Goal: Check status: Check status

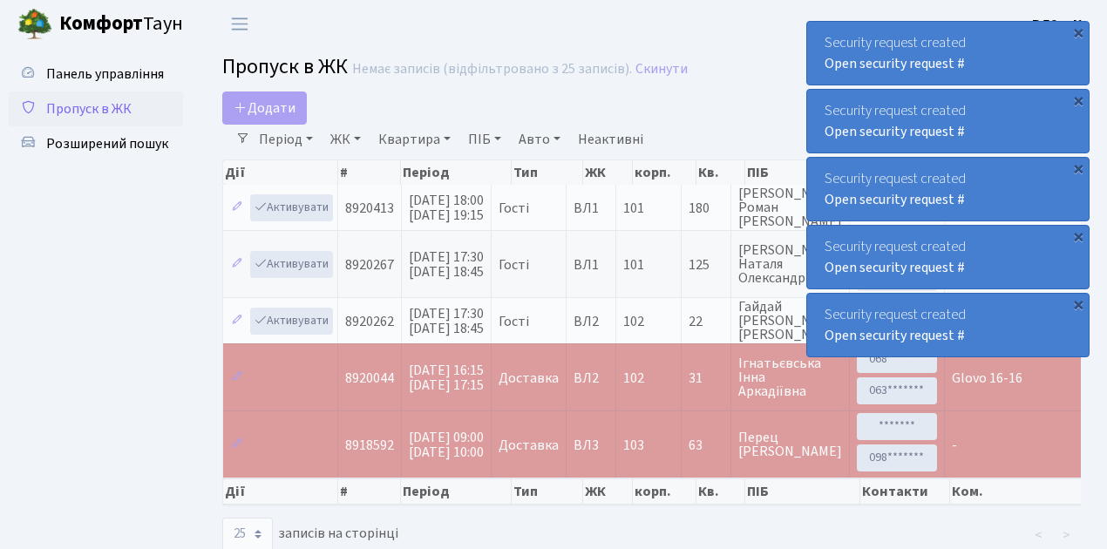
select select "25"
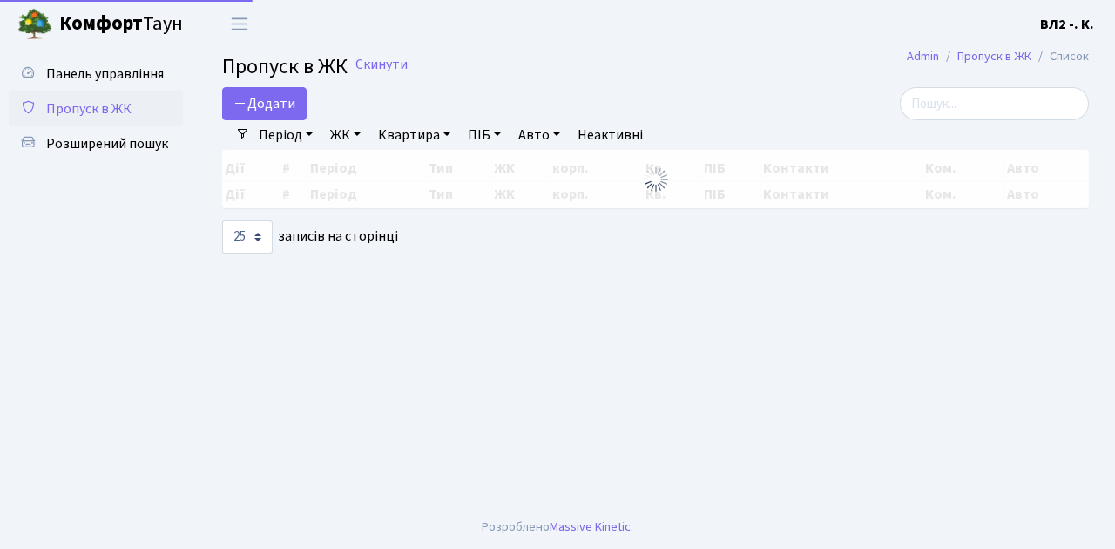
select select "25"
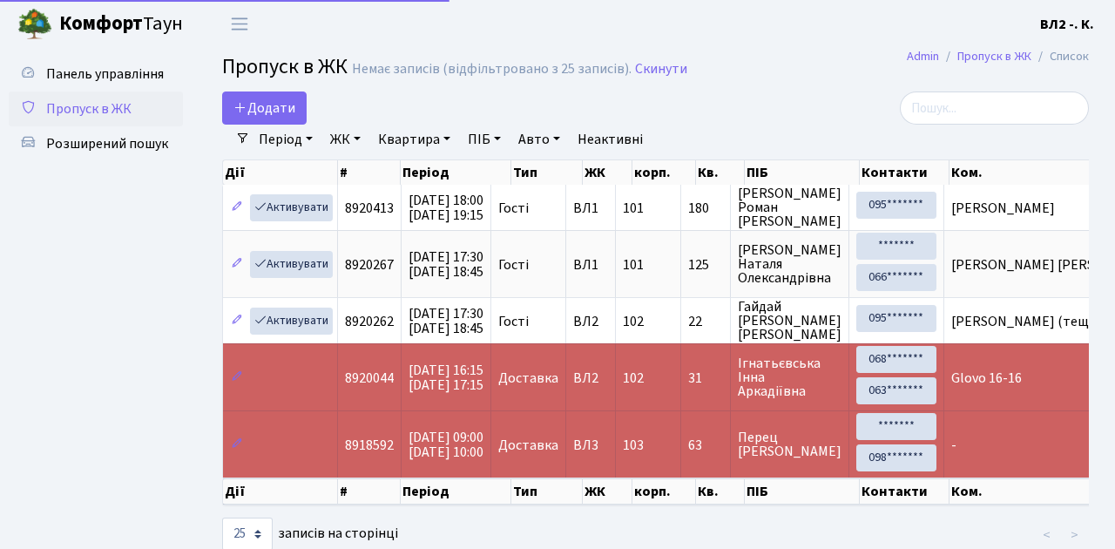
select select "25"
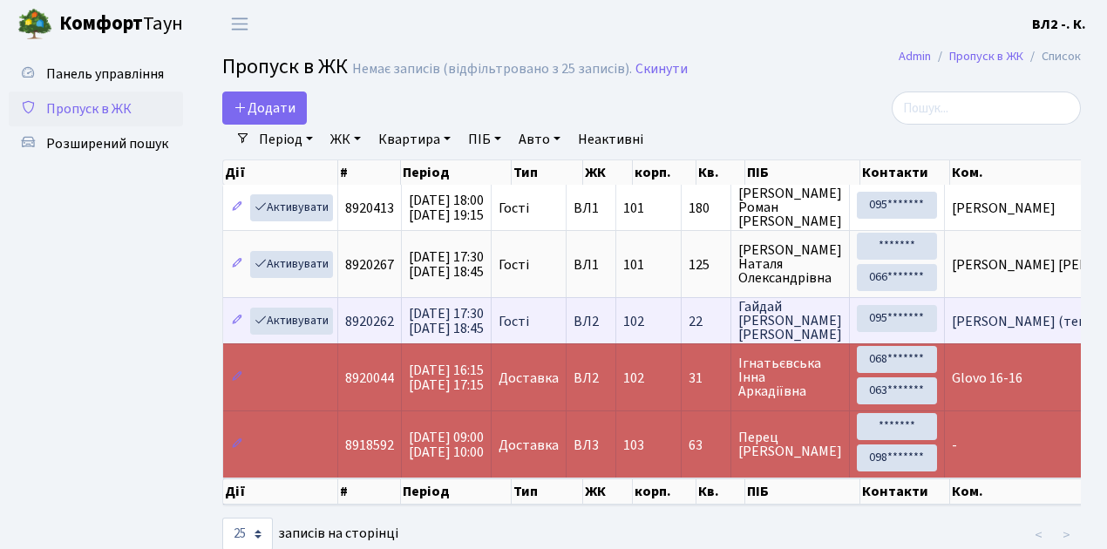
click at [681, 336] on td "102" at bounding box center [648, 320] width 65 height 46
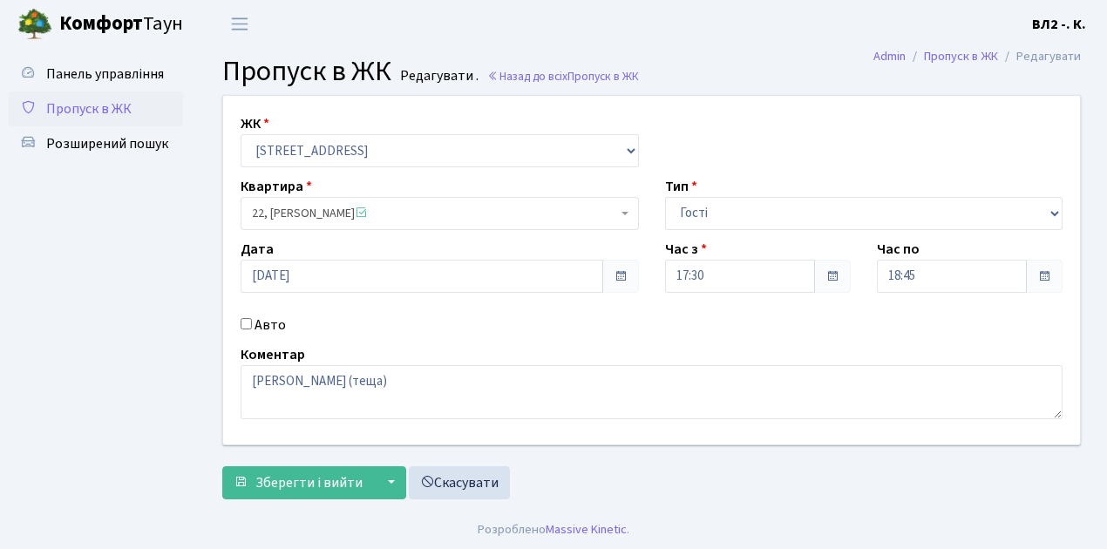
click at [78, 108] on span "Пропуск в ЖК" at bounding box center [88, 108] width 85 height 19
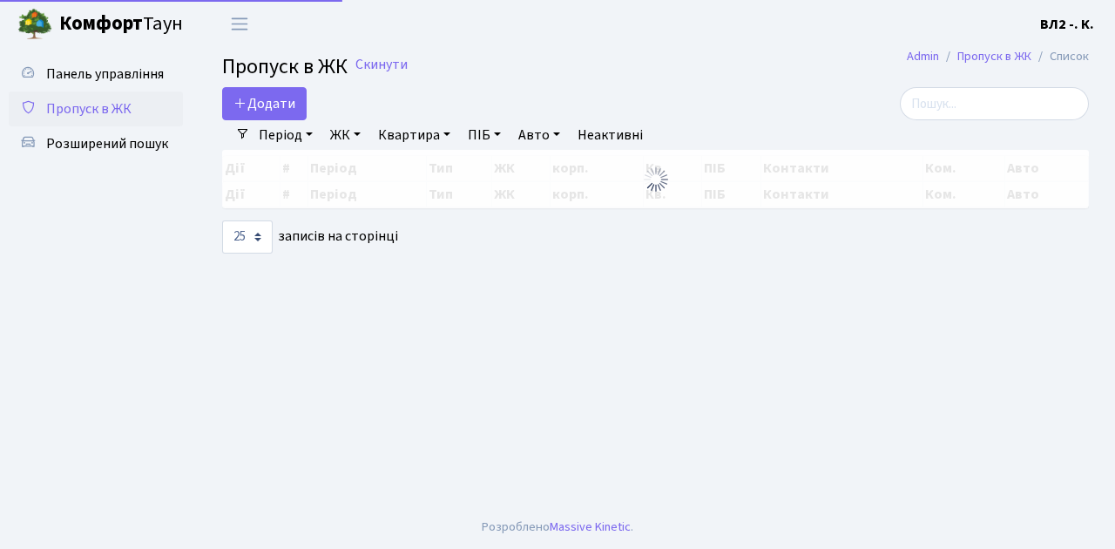
select select "25"
